Goal: Information Seeking & Learning: Learn about a topic

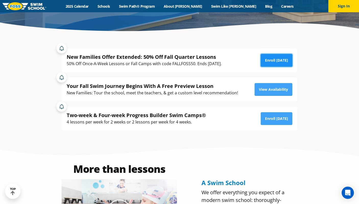
click at [279, 61] on link "Enroll [DATE]" at bounding box center [276, 60] width 32 height 13
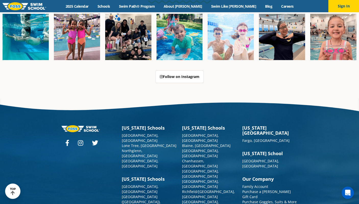
scroll to position [1291, 0]
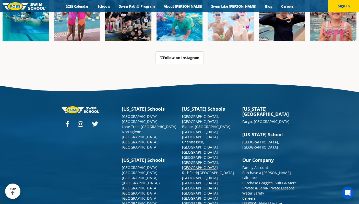
click at [189, 160] on link "[GEOGRAPHIC_DATA], [GEOGRAPHIC_DATA]" at bounding box center [200, 165] width 37 height 10
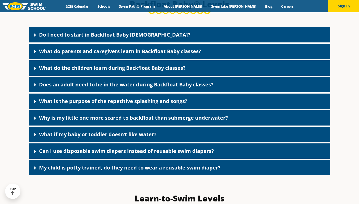
click at [121, 38] on link "Do I need to start in Backfloat Baby [DEMOGRAPHIC_DATA]?" at bounding box center [114, 34] width 151 height 7
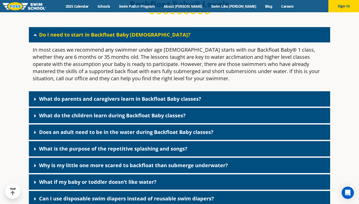
click at [126, 102] on link "What do parents and caregivers learn in Backfloat Baby classes?" at bounding box center [120, 98] width 162 height 7
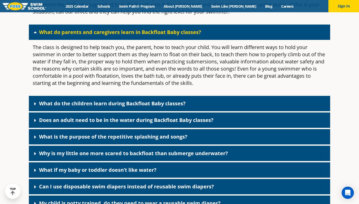
scroll to position [1195, 0]
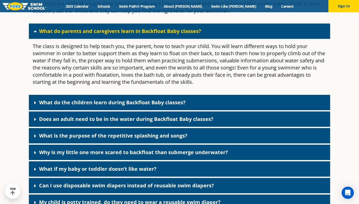
click at [111, 105] on link "What do the children learn during Backfloat Baby classes?" at bounding box center [112, 102] width 146 height 7
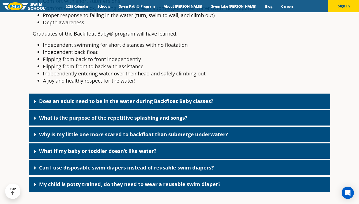
scroll to position [1362, 0]
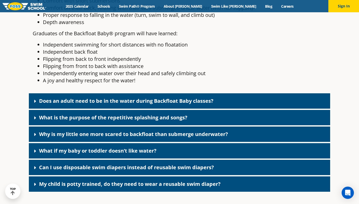
click at [103, 104] on link "Does an adult need to be in the water during Backfloat Baby classes?" at bounding box center [126, 100] width 174 height 7
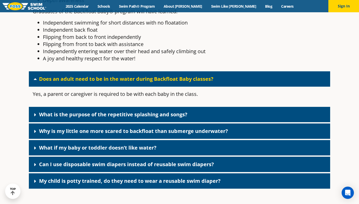
click at [93, 118] on link "What is the purpose of the repetitive splashing and songs?" at bounding box center [113, 114] width 148 height 7
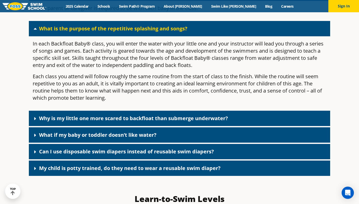
scroll to position [1472, 0]
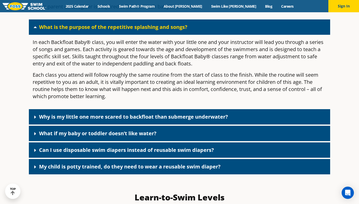
click at [85, 119] on link "Why is my little one more scared to backfloat than submerge underwater?" at bounding box center [133, 116] width 189 height 7
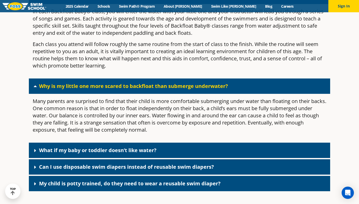
scroll to position [1503, 0]
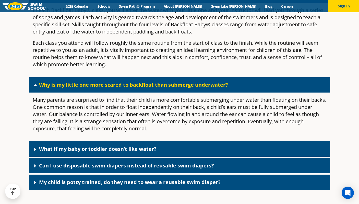
click at [85, 152] on link "What if my baby or toddler doesn’t like water?" at bounding box center [97, 148] width 117 height 7
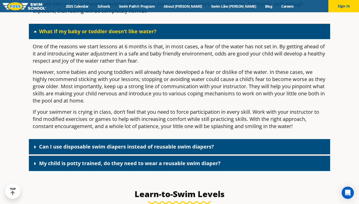
scroll to position [1621, 0]
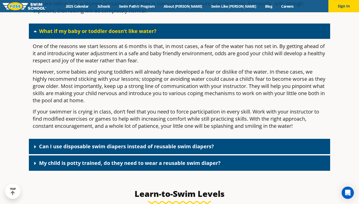
click at [130, 147] on div "Can I use disposable swim diapers instead of reusable swim diapers?" at bounding box center [179, 146] width 301 height 15
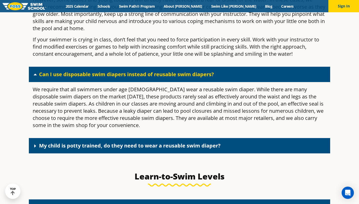
scroll to position [1695, 0]
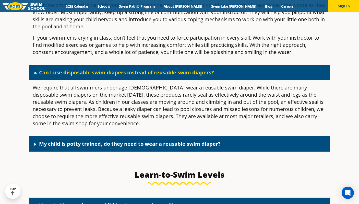
click at [126, 151] on div "My child is potty trained, do they need to wear a reusable swim diaper?" at bounding box center [179, 143] width 301 height 15
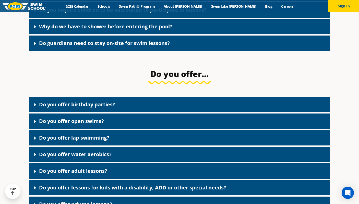
scroll to position [841, 0]
